Goal: Task Accomplishment & Management: Use online tool/utility

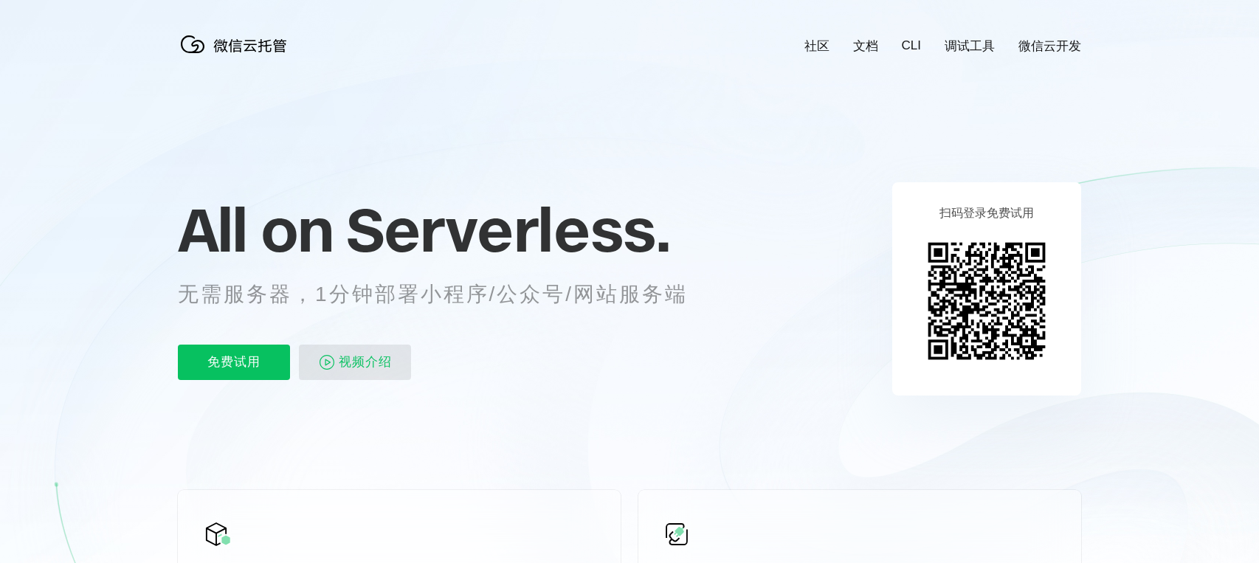
click at [345, 359] on span "视频介绍" at bounding box center [365, 362] width 53 height 35
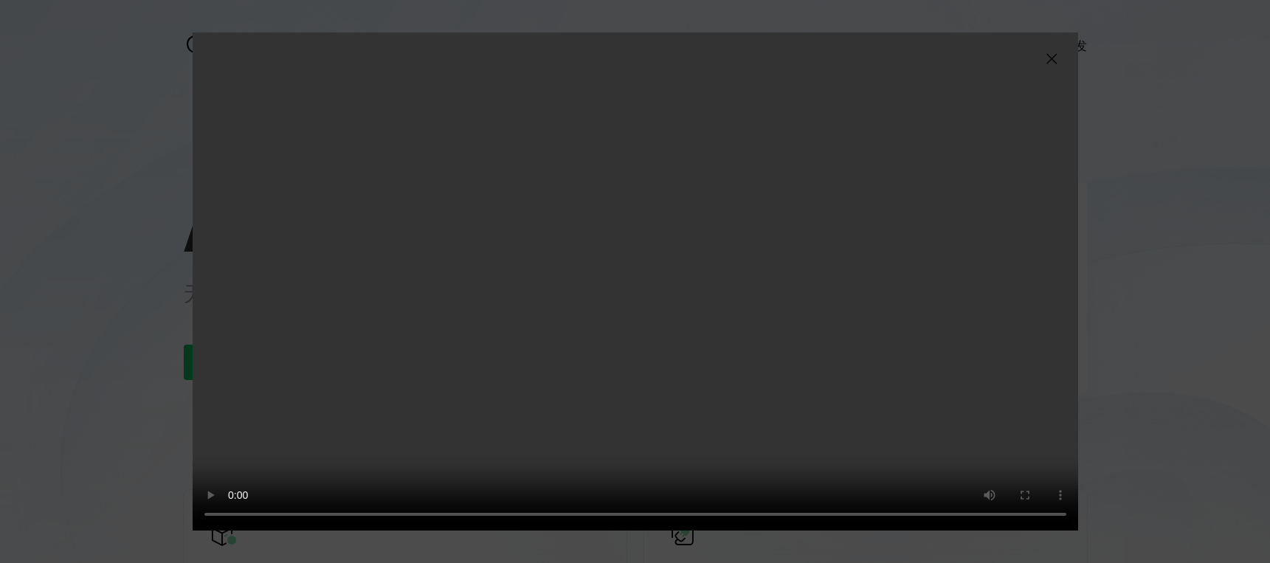
click at [1055, 61] on img at bounding box center [1052, 59] width 18 height 18
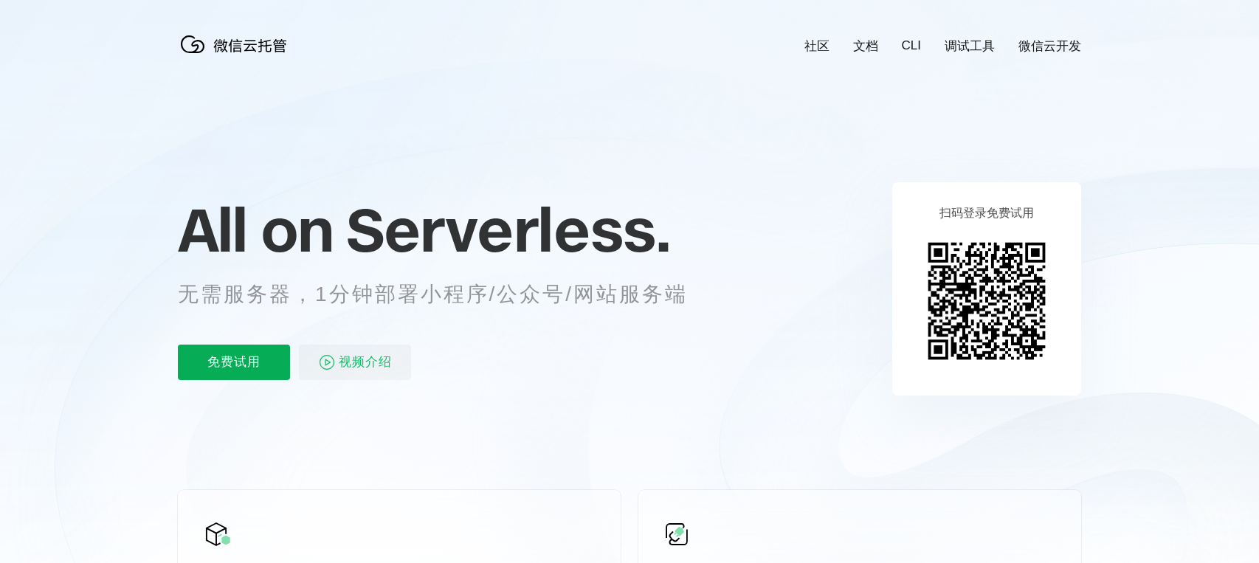
click at [247, 371] on p "免费试用" at bounding box center [234, 362] width 112 height 35
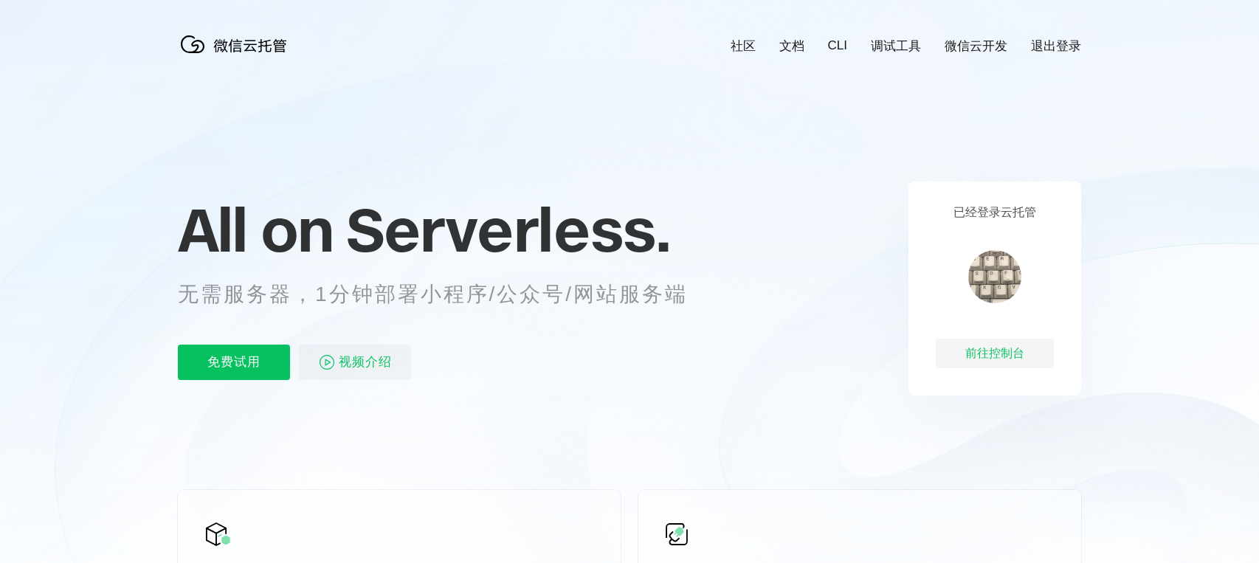
scroll to position [0, 2625]
click at [1005, 344] on div "前往控制台" at bounding box center [995, 354] width 118 height 30
